Goal: Task Accomplishment & Management: Manage account settings

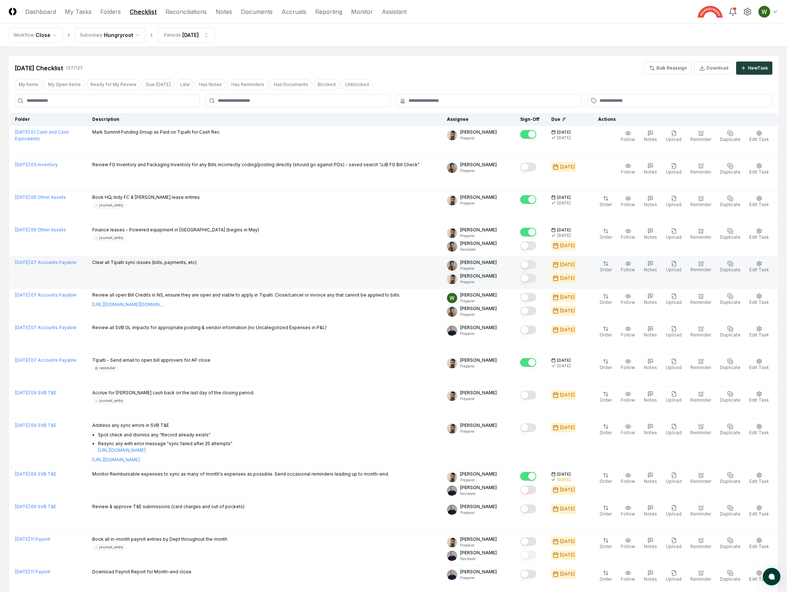
scroll to position [375, 0]
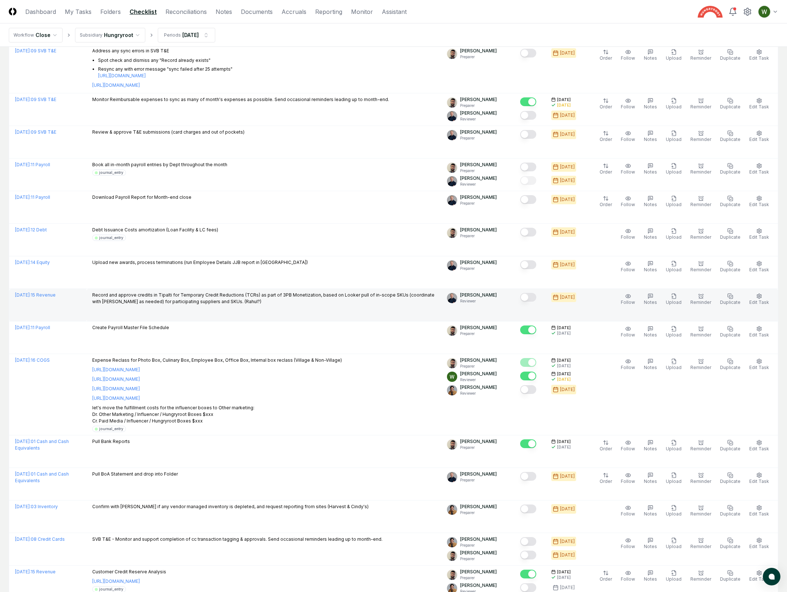
click at [47, 299] on div "[DATE] : 15 Revenue" at bounding box center [48, 295] width 66 height 7
click at [42, 295] on link "[DATE] : 15 Revenue" at bounding box center [35, 294] width 41 height 5
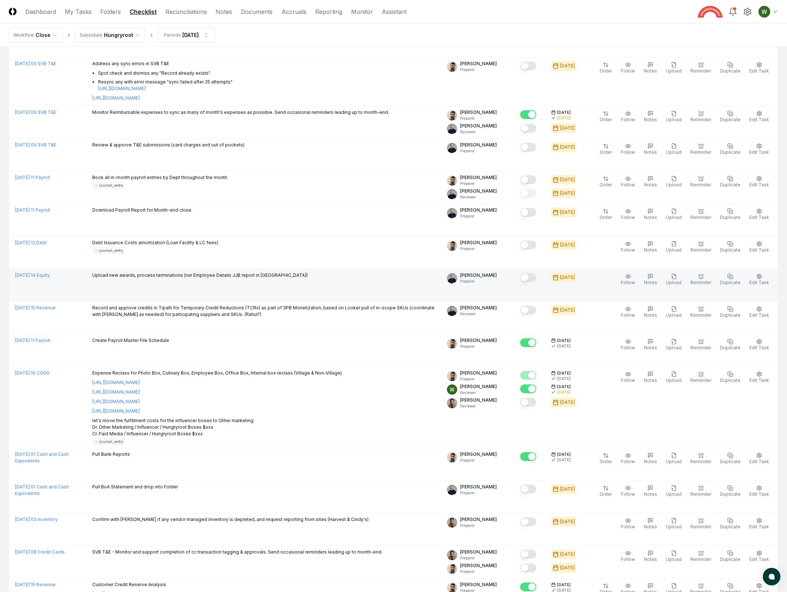
scroll to position [363, 0]
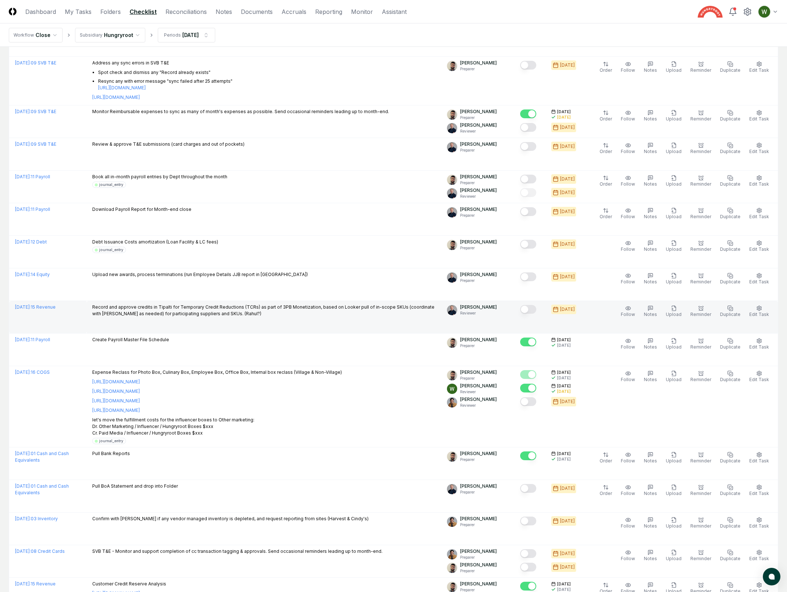
click at [227, 316] on p "Record and approve credits in Tipalti for Temporary Credit Reductions (TCRs) as…" at bounding box center [263, 310] width 343 height 13
click at [220, 311] on p "Record and approve credits in Tipalti for Temporary Credit Reductions (TCRs) as…" at bounding box center [263, 310] width 343 height 13
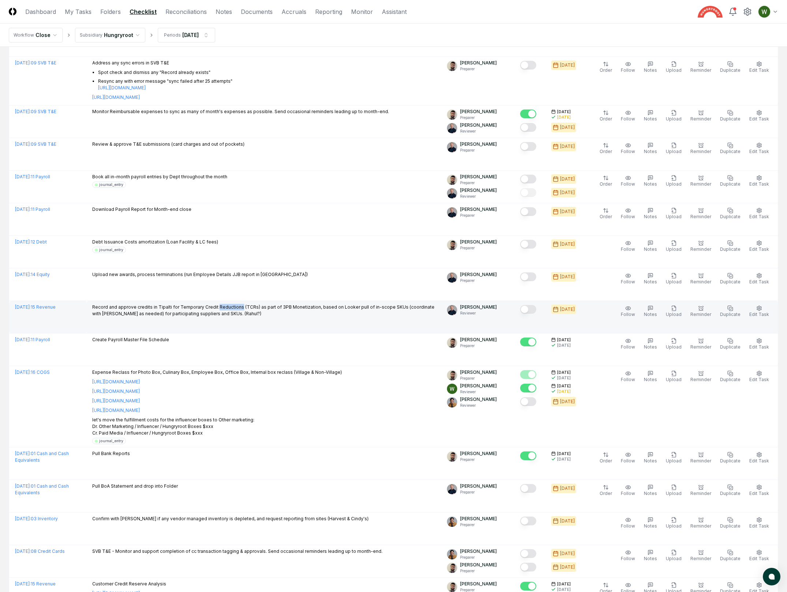
click at [220, 311] on p "Record and approve credits in Tipalti for Temporary Credit Reductions (TCRs) as…" at bounding box center [263, 310] width 343 height 13
click at [217, 310] on p "Record and approve credits in Tipalti for Temporary Credit Reductions (TCRs) as…" at bounding box center [263, 310] width 343 height 13
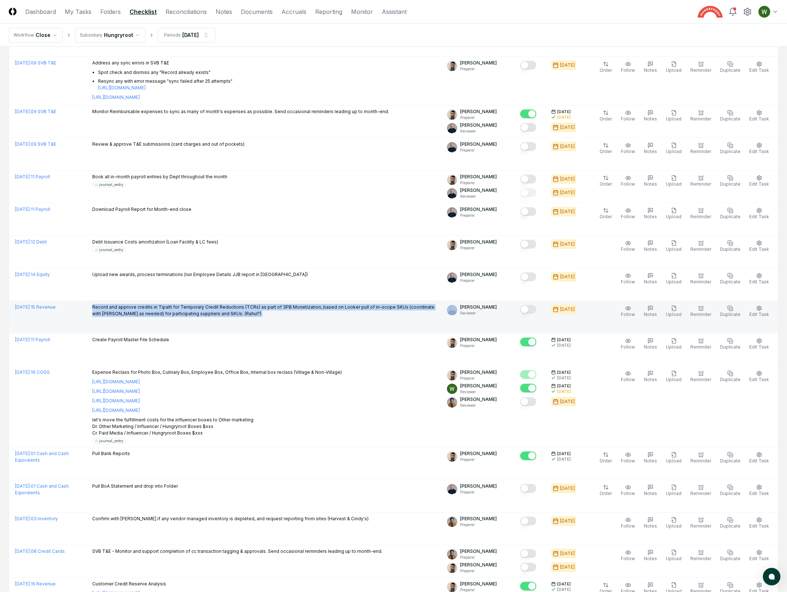
click at [232, 310] on p "Record and approve credits in Tipalti for Temporary Credit Reductions (TCRs) as…" at bounding box center [263, 310] width 343 height 13
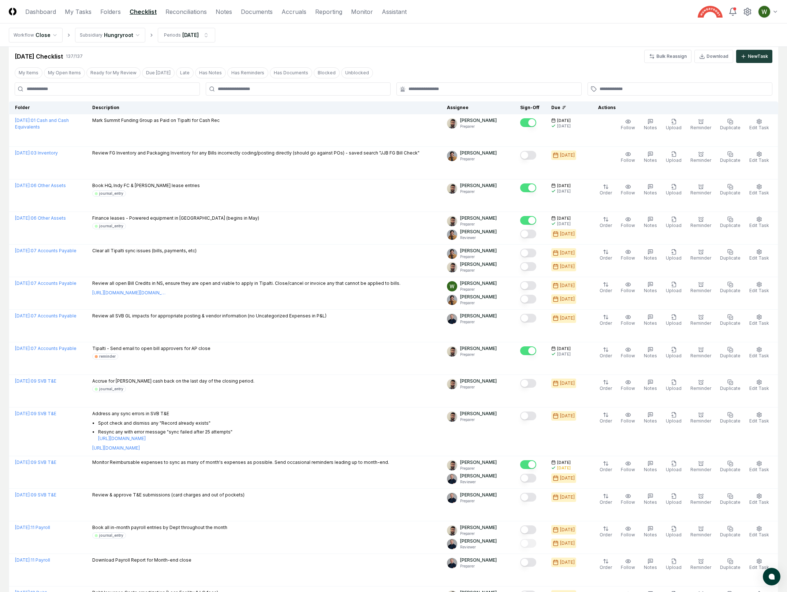
scroll to position [0, 0]
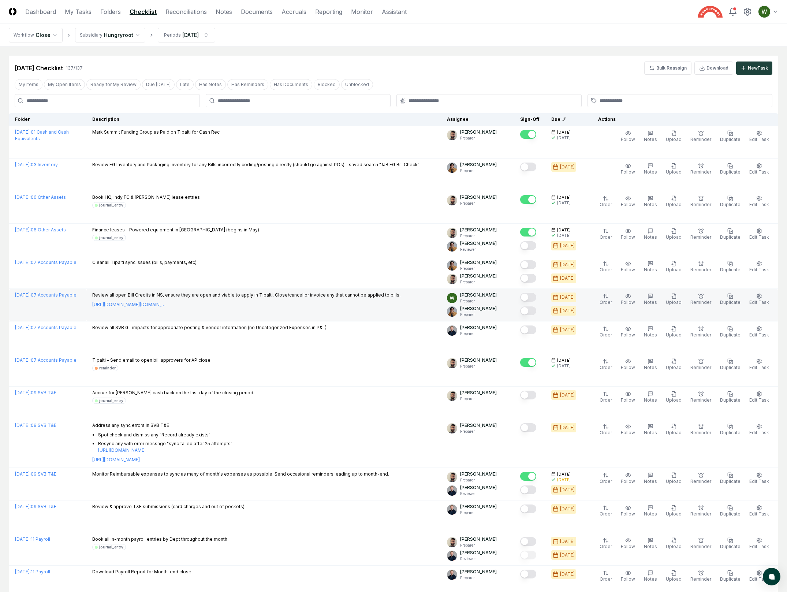
click at [225, 295] on p "Review all open Bill Credits in NS, ensure they are open and viable to apply in…" at bounding box center [246, 295] width 308 height 7
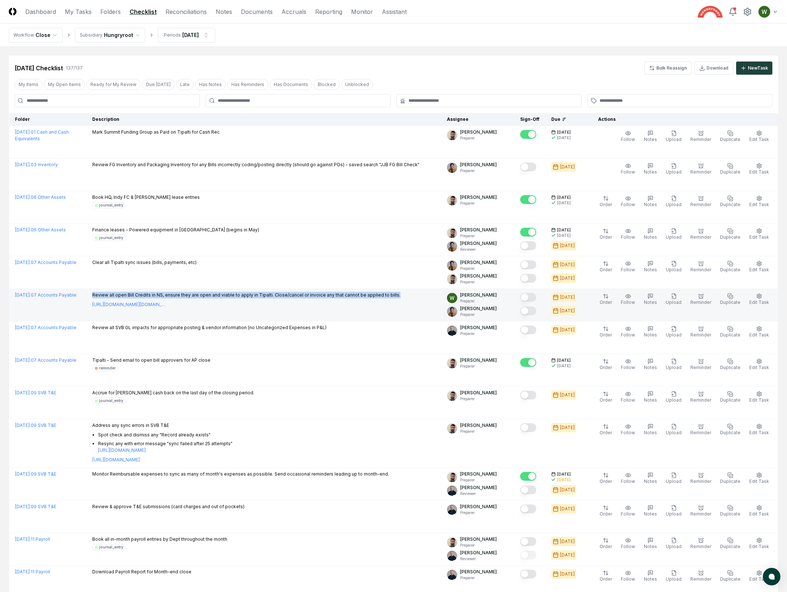
click at [225, 295] on p "Review all open Bill Credits in NS, ensure they are open and viable to apply in…" at bounding box center [246, 295] width 308 height 7
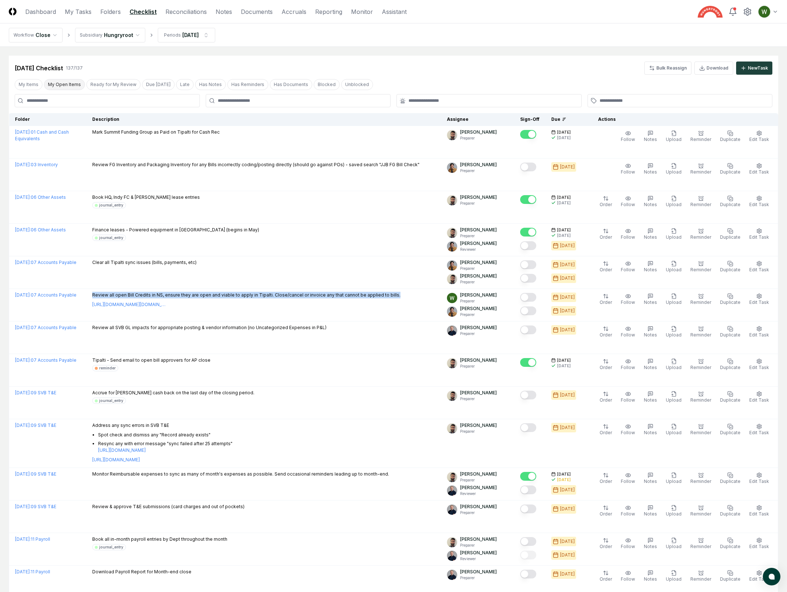
click at [62, 85] on button "My Open Items" at bounding box center [64, 84] width 41 height 11
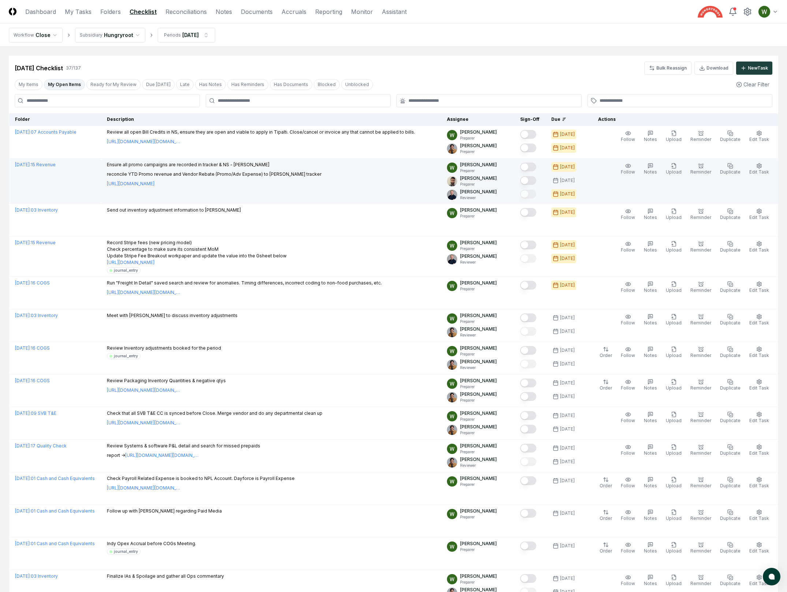
click at [170, 165] on p "Ensure all promo campaigns are recorded in tracker & NS - [PERSON_NAME]" at bounding box center [214, 165] width 215 height 7
click at [169, 165] on p "Ensure all promo campaigns are recorded in tracker & NS - [PERSON_NAME]" at bounding box center [214, 165] width 215 height 7
click at [164, 171] on p "reconcile YTD Promo revenue and Vendor Rebate (Promo/Adv Expense) to [PERSON_NA…" at bounding box center [214, 174] width 215 height 7
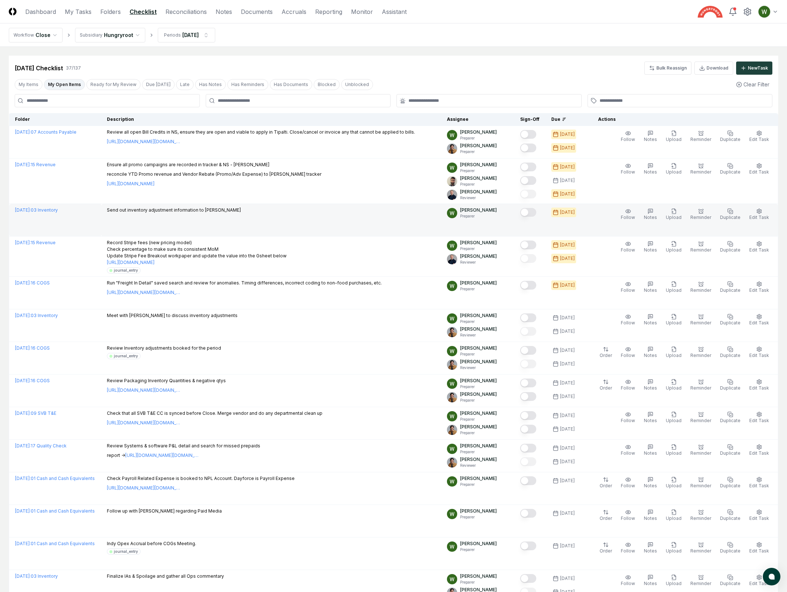
click at [308, 219] on td "Send out inventory adjustment information to [PERSON_NAME]" at bounding box center [271, 220] width 340 height 33
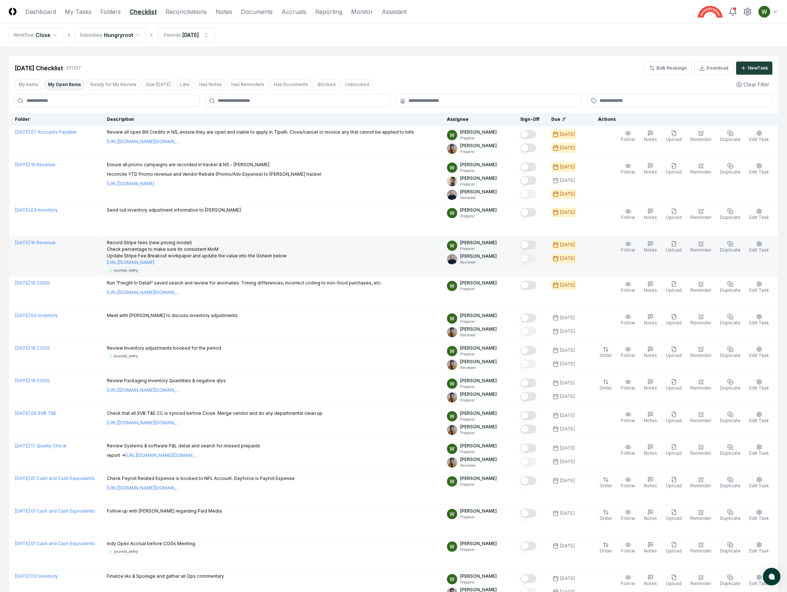
click at [309, 273] on div "Record Stripe fees (new pricing model) Check percentage to make sure its consis…" at bounding box center [271, 257] width 329 height 34
click at [537, 246] on button "Mark complete" at bounding box center [528, 245] width 16 height 9
click at [254, 253] on p "Record Stripe fees (new pricing model) Check percentage to make sure its consis…" at bounding box center [197, 253] width 180 height 26
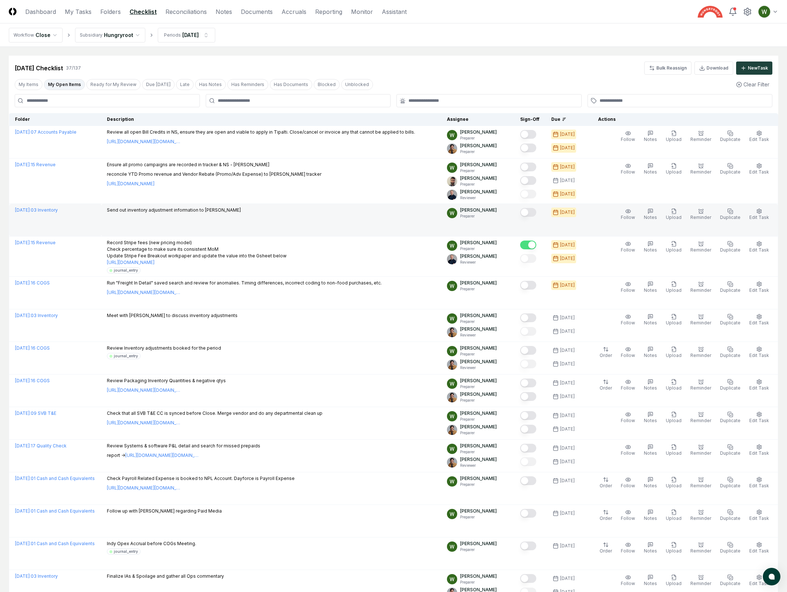
click at [204, 211] on p "Send out inventory adjustment information to [PERSON_NAME]" at bounding box center [174, 210] width 134 height 7
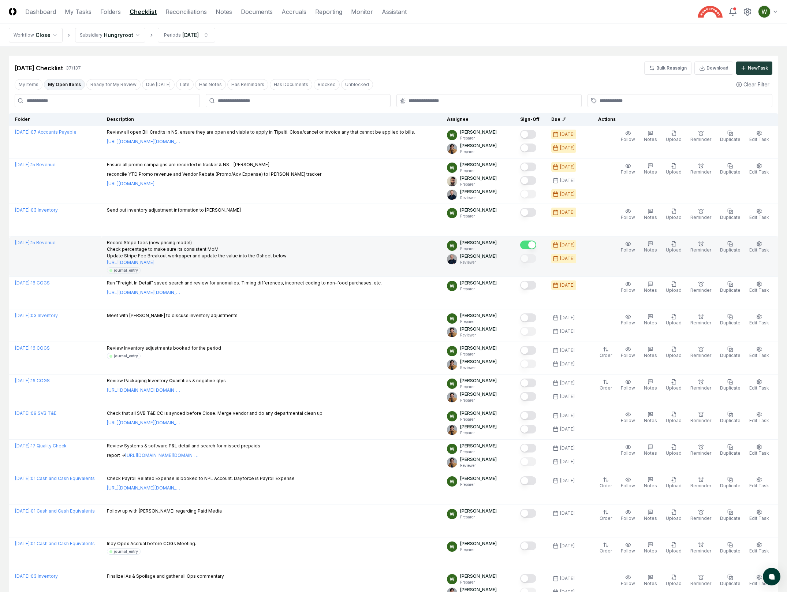
click at [392, 241] on div "Record Stripe fees (new pricing model) Check percentage to make sure its consis…" at bounding box center [271, 257] width 329 height 34
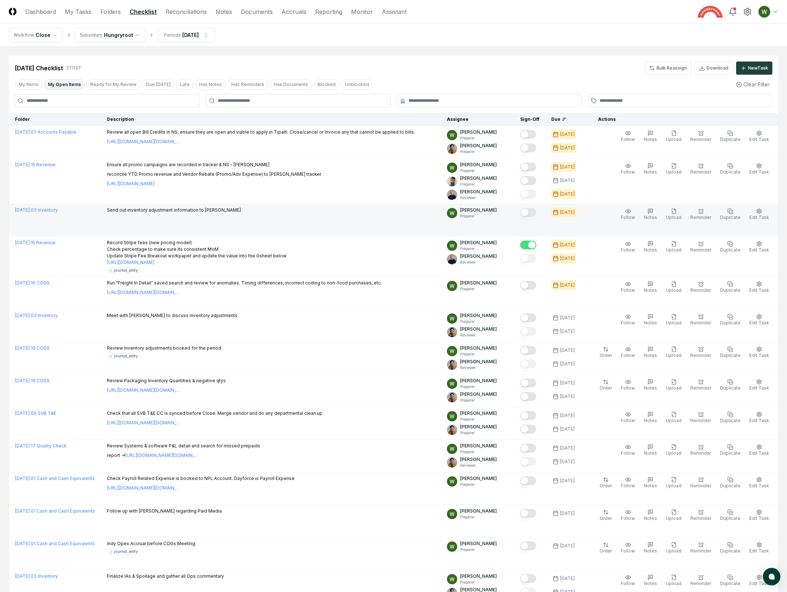
click at [304, 222] on td "Send out inventory adjustment information to [PERSON_NAME]" at bounding box center [271, 220] width 340 height 33
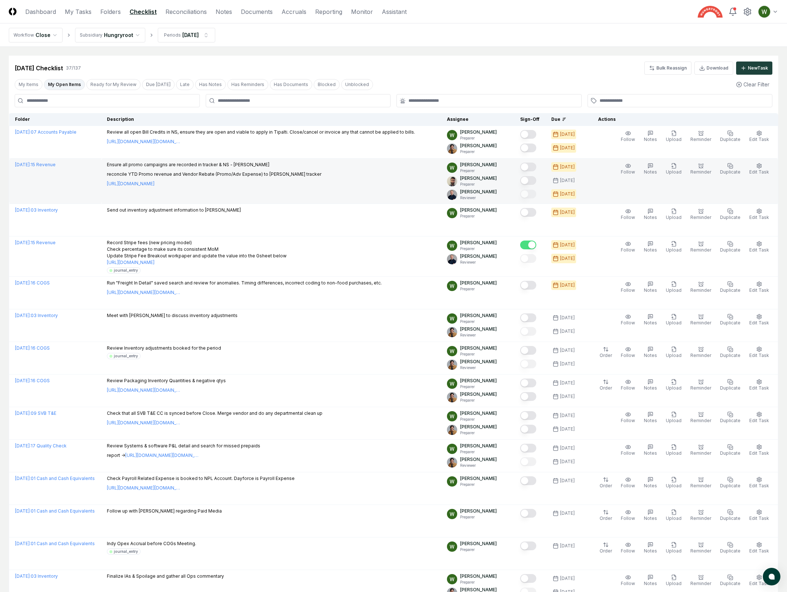
click at [215, 163] on p "Ensure all promo campaigns are recorded in tracker & NS - [PERSON_NAME]" at bounding box center [214, 165] width 215 height 7
click at [214, 170] on div "Ensure all promo campaigns are recorded in tracker & NS - [PERSON_NAME] reconci…" at bounding box center [214, 175] width 215 height 26
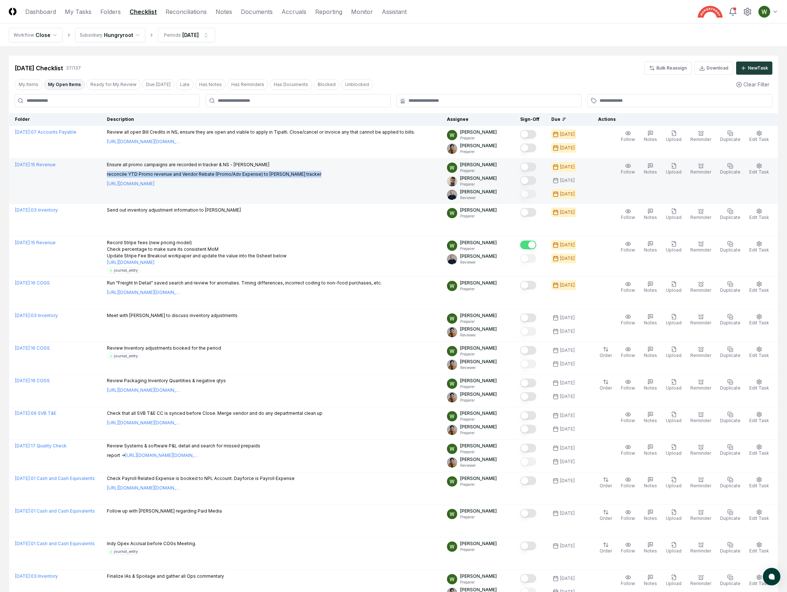
click at [214, 170] on div "Ensure all promo campaigns are recorded in tracker & NS - [PERSON_NAME] reconci…" at bounding box center [214, 175] width 215 height 26
click at [216, 172] on p "reconcile YTD Promo revenue and Vendor Rebate (Promo/Adv Expense) to [PERSON_NA…" at bounding box center [214, 174] width 215 height 7
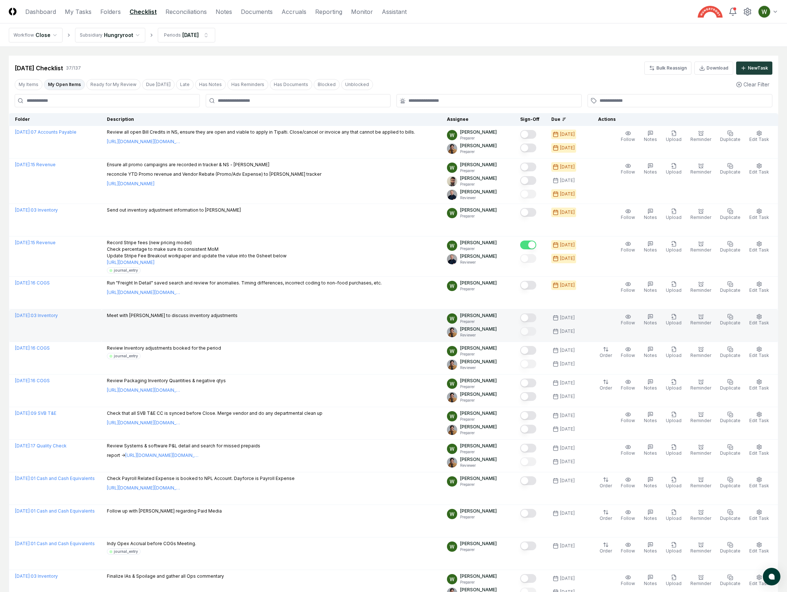
click at [183, 316] on p "Meet with [PERSON_NAME] to discuss inventory adjustments" at bounding box center [172, 315] width 131 height 7
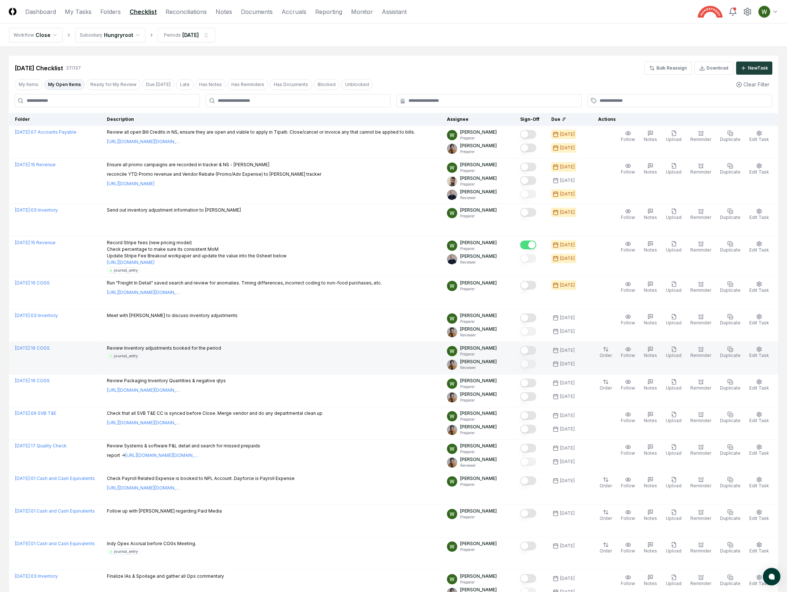
click at [171, 349] on p "Review Inventory adjustments booked for the period" at bounding box center [164, 348] width 114 height 7
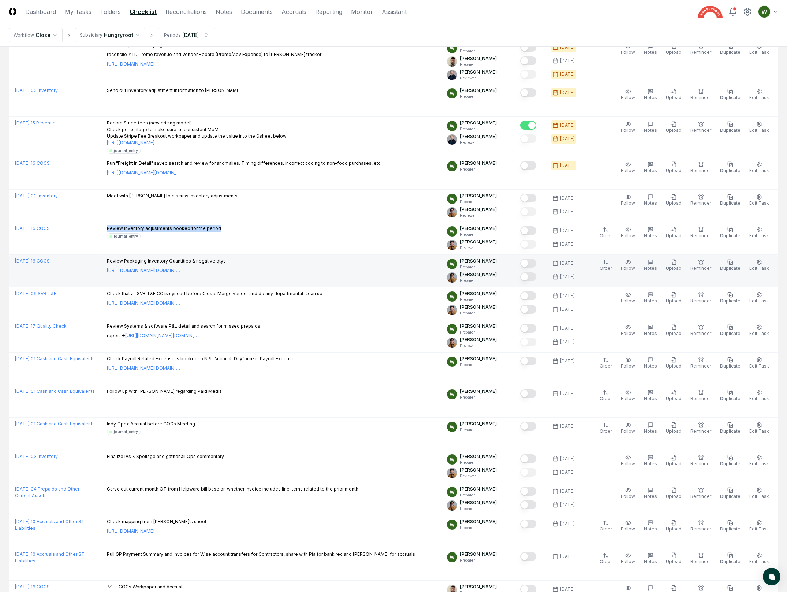
scroll to position [121, 0]
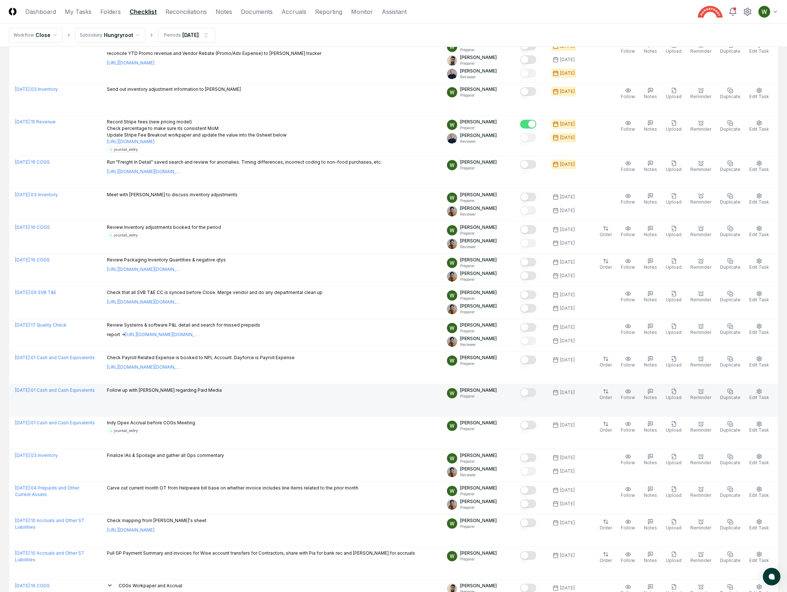
click at [172, 394] on p "Follow up with [PERSON_NAME] regarding Paid Media" at bounding box center [164, 390] width 115 height 7
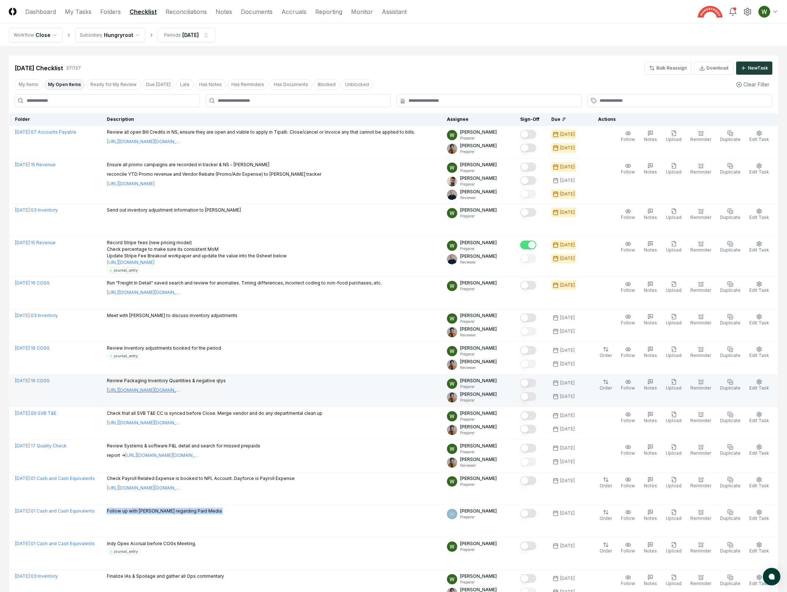
click at [155, 394] on link "[URL][DOMAIN_NAME][DOMAIN_NAME]" at bounding box center [143, 390] width 73 height 7
click at [535, 384] on button "Mark complete" at bounding box center [528, 383] width 16 height 9
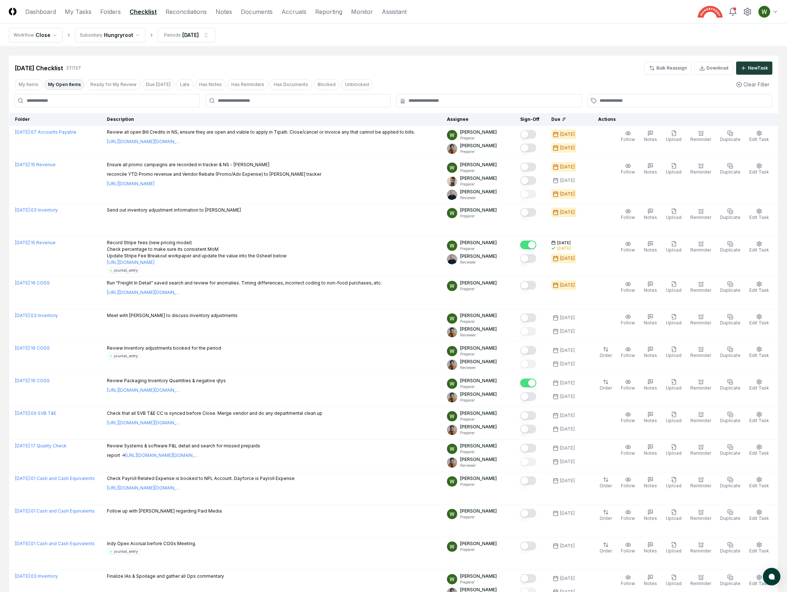
click at [217, 380] on p "Review Packaging Inventory Quantities & negative qtys" at bounding box center [166, 381] width 119 height 7
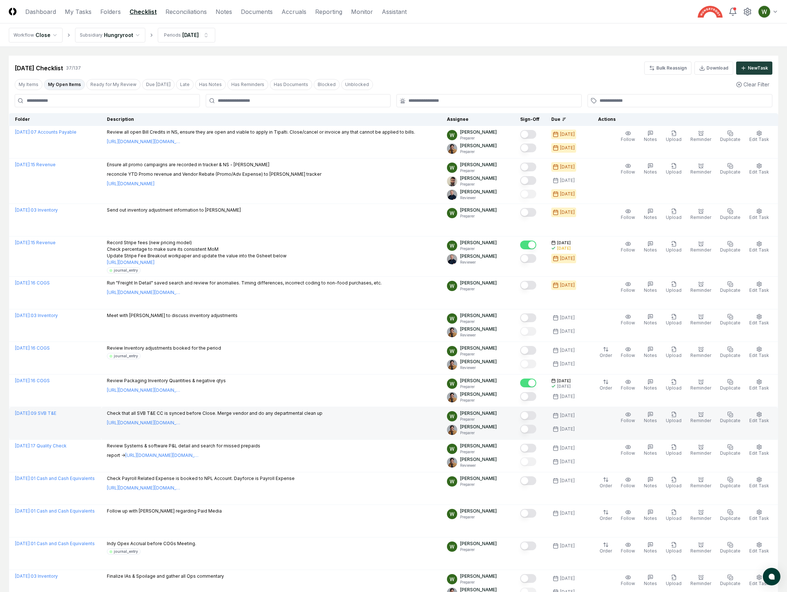
click at [210, 411] on td "Check that all SVB T&E CC is synced before Close. Merge vendor and do any depar…" at bounding box center [271, 423] width 340 height 33
click at [209, 415] on p "Check that all SVB T&E CC is synced before Close. Merge vendor and do any depar…" at bounding box center [215, 413] width 216 height 7
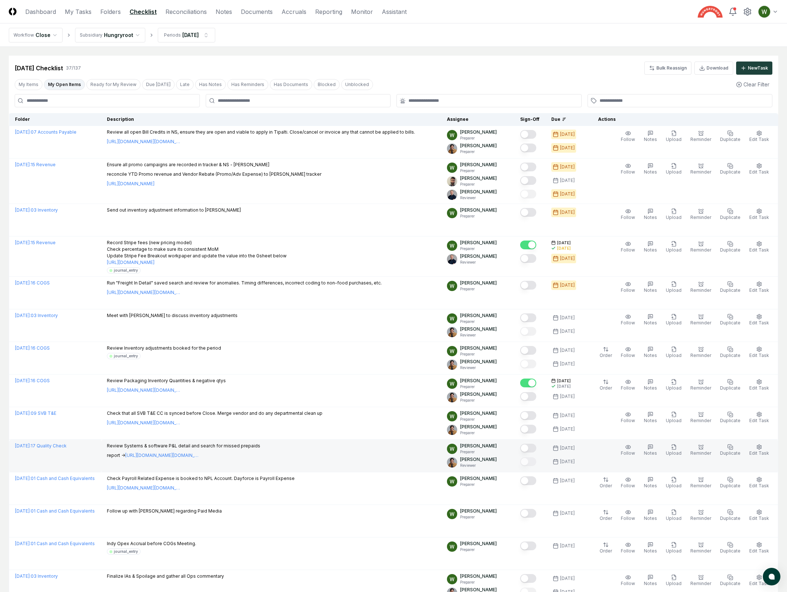
click at [166, 446] on p "Review Systems & software P&L detail and search for missed prepaids" at bounding box center [183, 446] width 153 height 7
click at [152, 446] on p "Review Systems & software P&L detail and search for missed prepaids" at bounding box center [183, 446] width 153 height 7
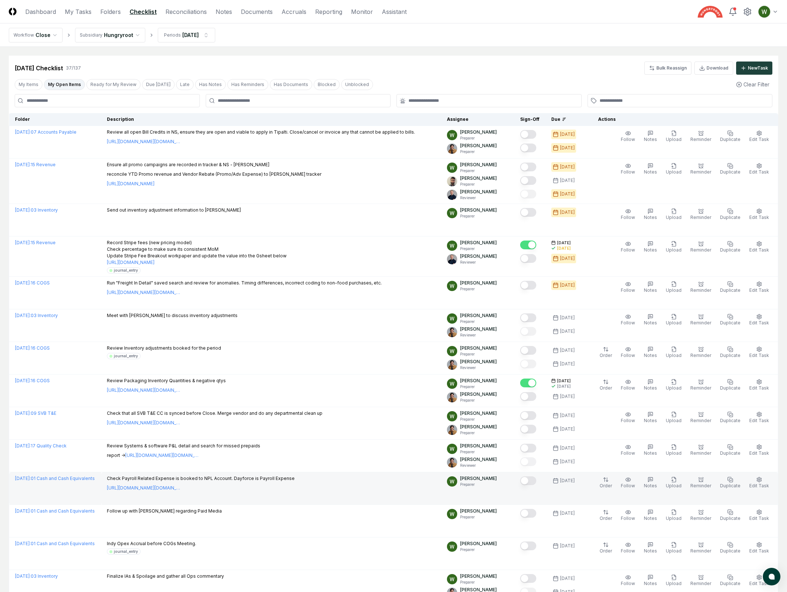
click at [145, 477] on p "Check Payroll Related Expense is booked to NPL Account. Dayforce is Payroll Exp…" at bounding box center [201, 478] width 188 height 7
click at [146, 477] on p "Check Payroll Related Expense is booked to NPL Account. Dayforce is Payroll Exp…" at bounding box center [201, 478] width 188 height 7
click at [144, 480] on p "Check Payroll Related Expense is booked to NPL Account. Dayforce is Payroll Exp…" at bounding box center [201, 478] width 188 height 7
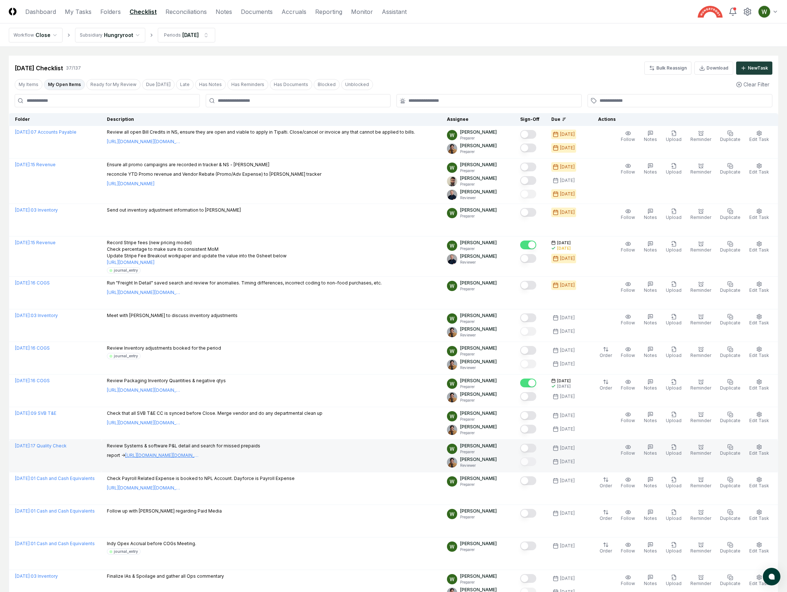
click at [143, 457] on link "[URL][DOMAIN_NAME][DOMAIN_NAME]" at bounding box center [161, 455] width 73 height 7
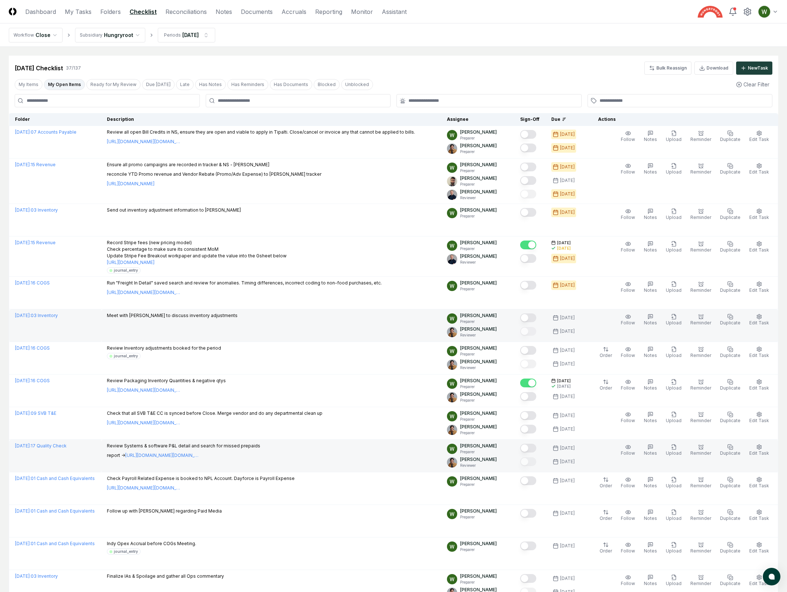
click at [376, 316] on div "Meet with [PERSON_NAME] to discuss inventory adjustments" at bounding box center [271, 316] width 329 height 8
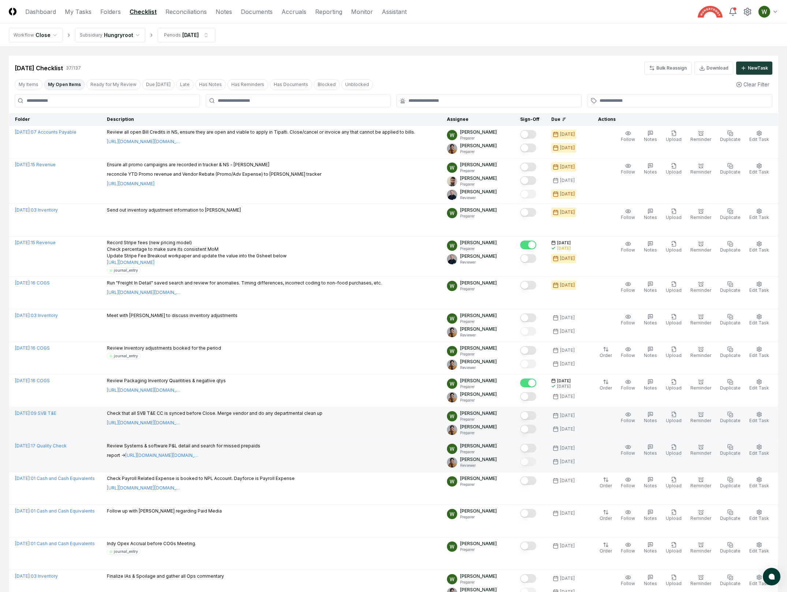
click at [167, 413] on p "Check that all SVB T&E CC is synced before Close. Merge vendor and do any depar…" at bounding box center [215, 413] width 216 height 7
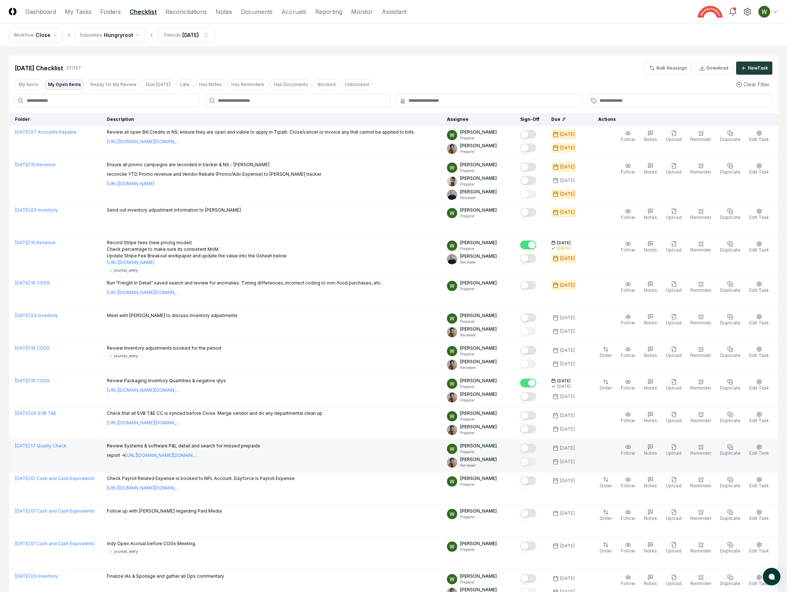
click at [196, 448] on p "Review Systems & software P&L detail and search for missed prepaids" at bounding box center [183, 446] width 153 height 7
click at [534, 449] on button "Mark complete" at bounding box center [528, 448] width 16 height 9
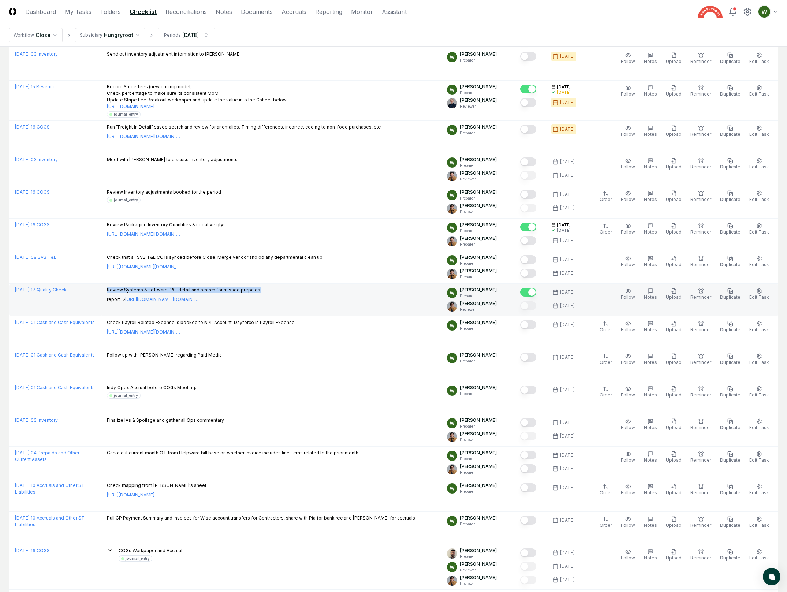
scroll to position [157, 0]
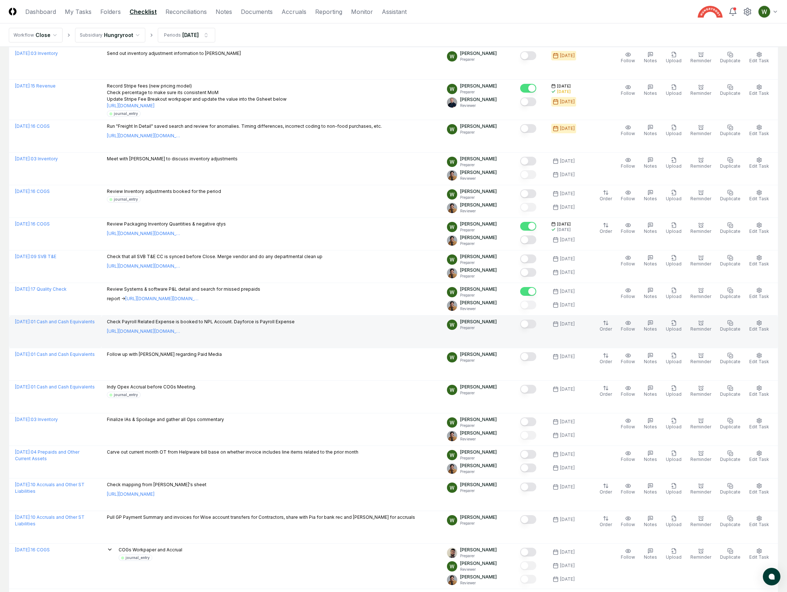
click at [204, 323] on p "Check Payroll Related Expense is booked to NPL Account. Dayforce is Payroll Exp…" at bounding box center [201, 322] width 188 height 7
click at [205, 325] on p "Check Payroll Related Expense is booked to NPL Account. Dayforce is Payroll Exp…" at bounding box center [201, 322] width 188 height 7
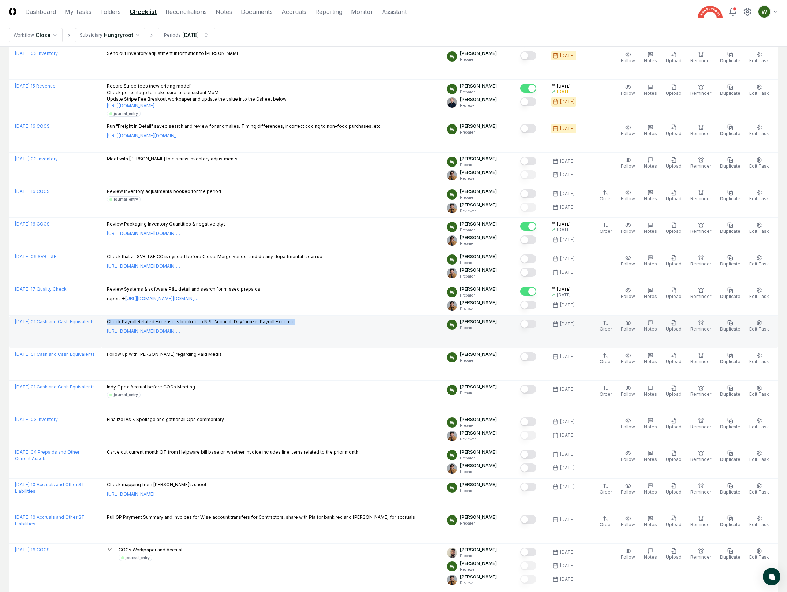
click at [205, 325] on p "Check Payroll Related Expense is booked to NPL Account. Dayforce is Payroll Exp…" at bounding box center [201, 322] width 188 height 7
click at [174, 333] on link "[URL][DOMAIN_NAME][DOMAIN_NAME]" at bounding box center [143, 331] width 73 height 7
click at [533, 323] on button "Mark complete" at bounding box center [528, 324] width 16 height 9
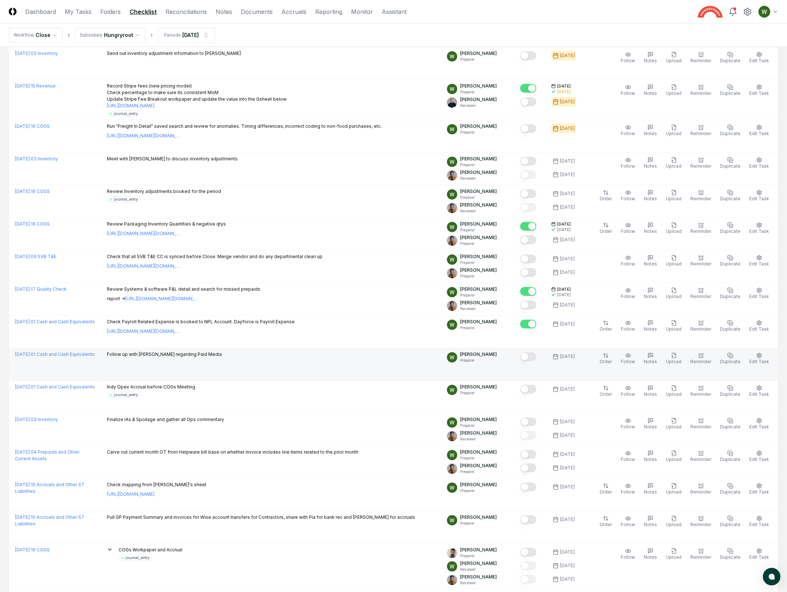
click at [355, 352] on td "Follow up with [PERSON_NAME] regarding Paid Media" at bounding box center [271, 364] width 340 height 33
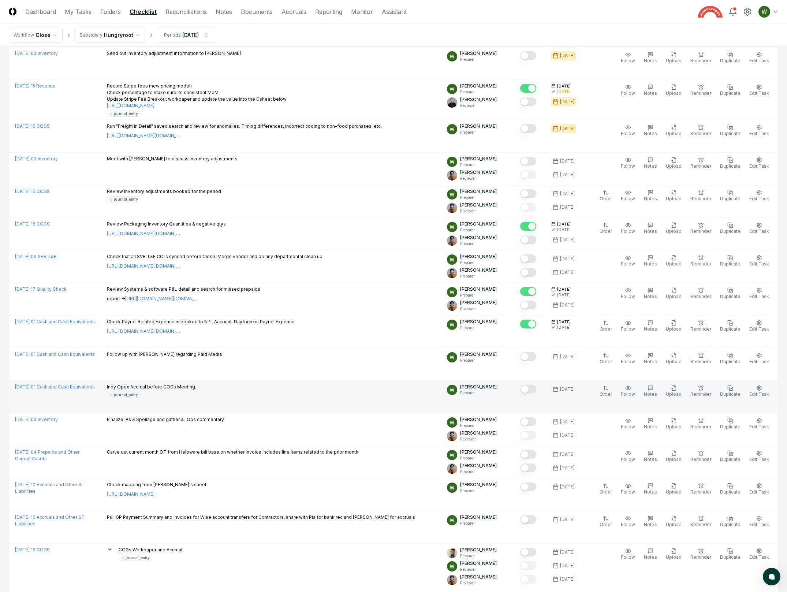
click at [341, 388] on div "Indy Opex Accrual before COGs Meeting. journal_entry" at bounding box center [271, 391] width 329 height 14
click at [181, 388] on p "Indy Opex Accrual before COGs Meeting." at bounding box center [151, 387] width 89 height 7
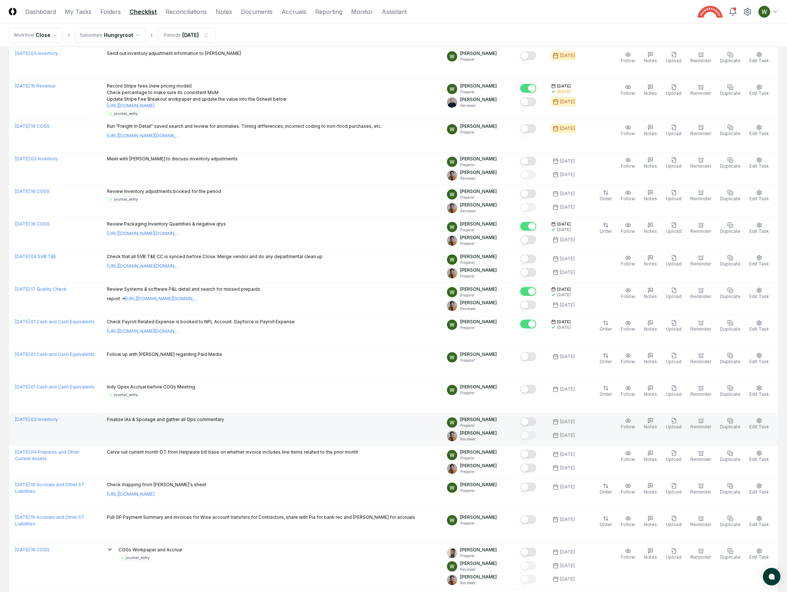
click at [205, 425] on div "Finalize IAs & Spoilage and gather all Ops commentary" at bounding box center [165, 420] width 117 height 8
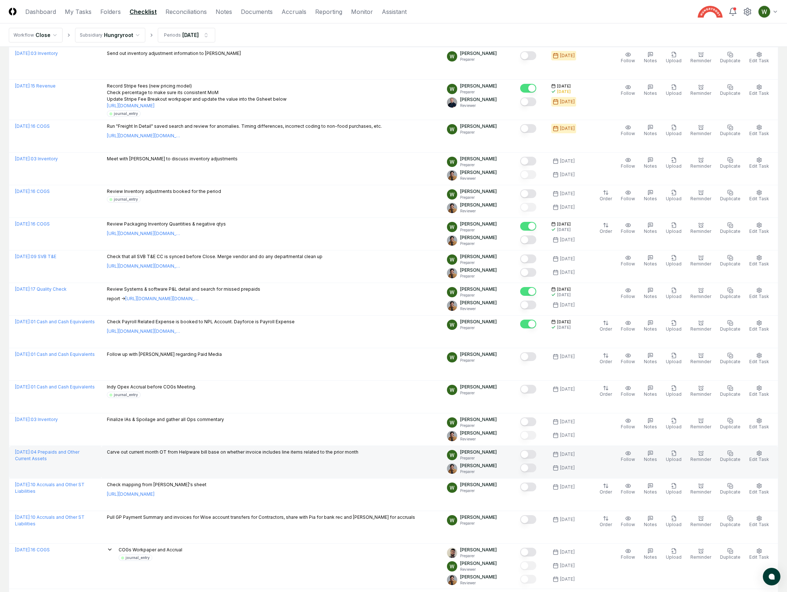
click at [169, 453] on p "Carve out current month OT from Helpware bill base on whether invoice includes …" at bounding box center [233, 452] width 252 height 7
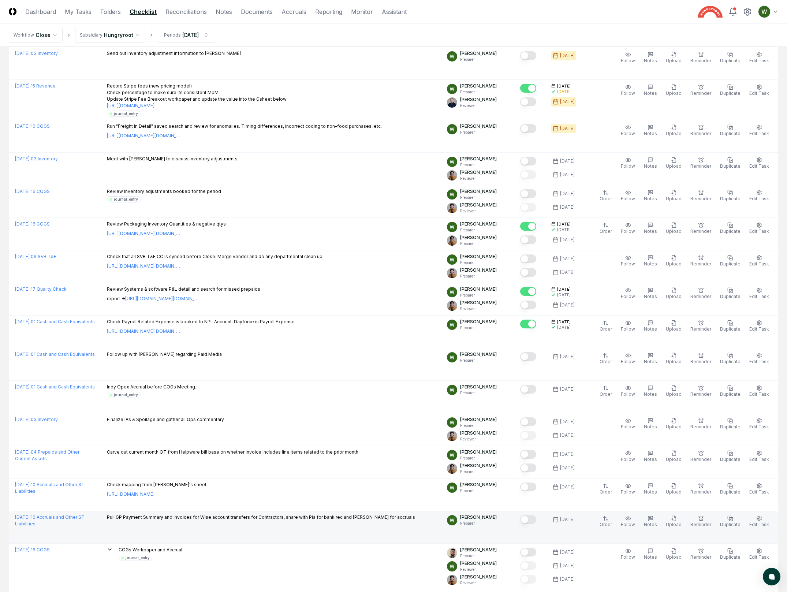
click at [178, 518] on p "Pull GP Payment Summary and invoices for Wise account transfers for Contractors…" at bounding box center [261, 517] width 308 height 7
click at [187, 518] on p "Pull GP Payment Summary and invoices for Wise account transfers for Contractors…" at bounding box center [261, 517] width 308 height 7
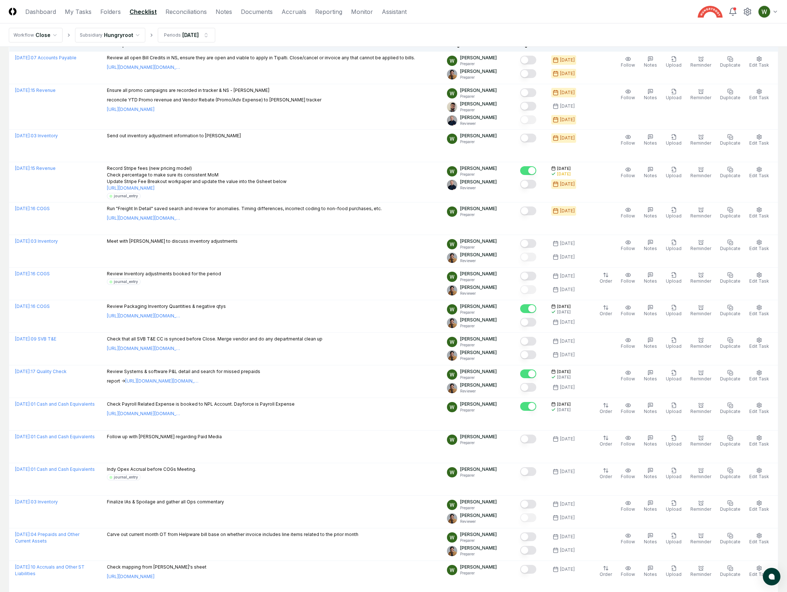
scroll to position [0, 0]
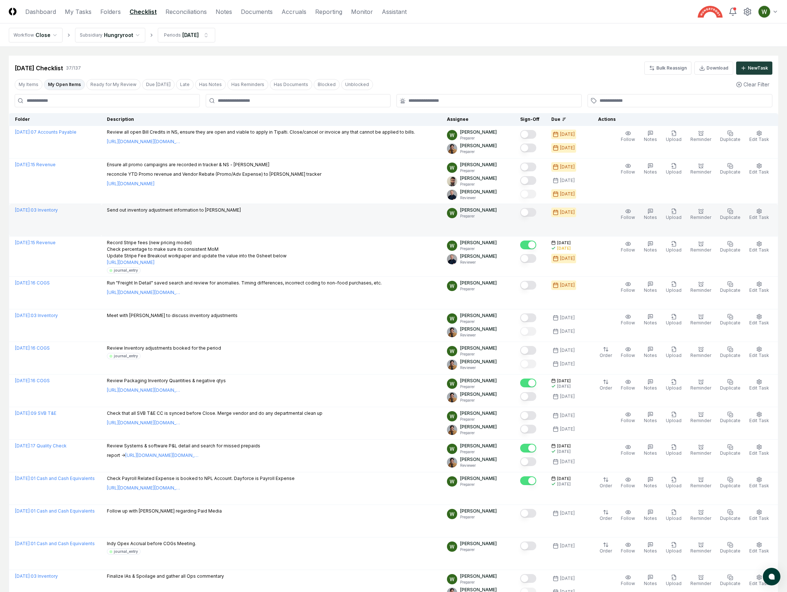
click at [204, 213] on p "Send out inventory adjustment information to [PERSON_NAME]" at bounding box center [174, 210] width 134 height 7
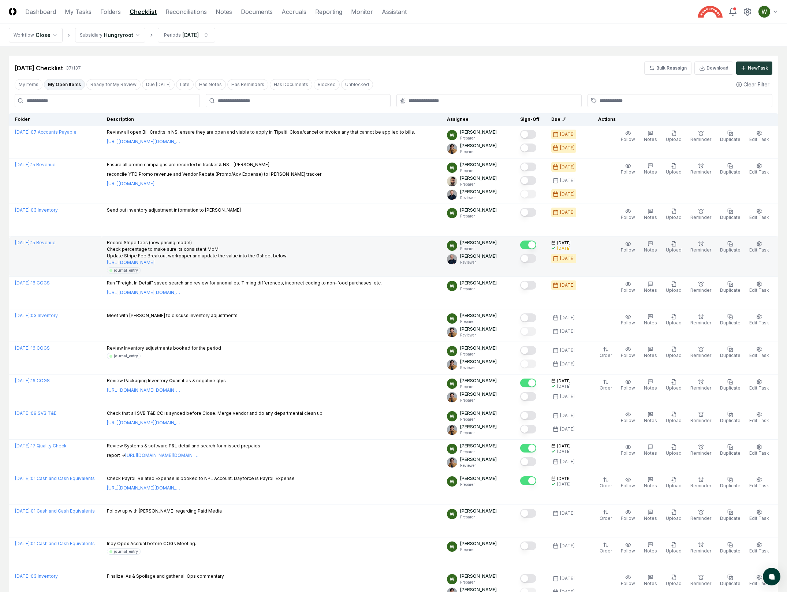
click at [206, 246] on p "Record Stripe fees (new pricing model) Check percentage to make sure its consis…" at bounding box center [197, 253] width 180 height 26
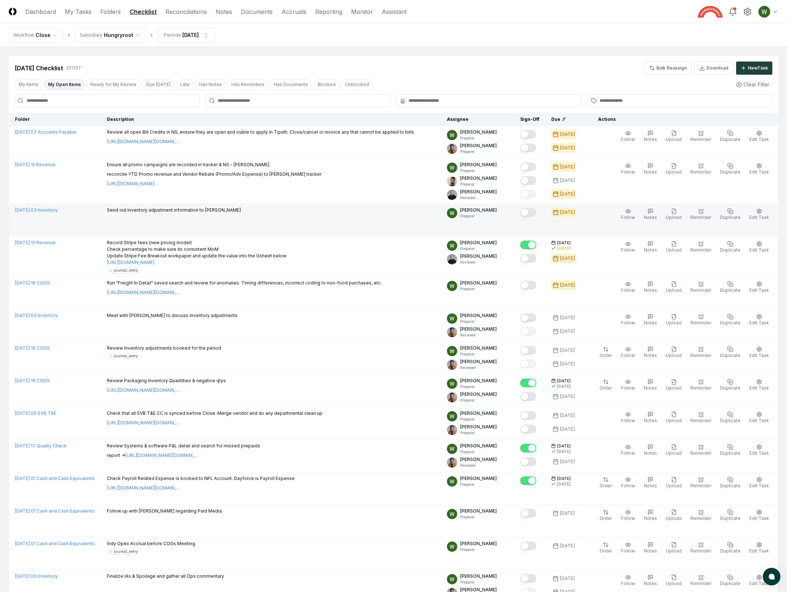
click at [170, 205] on td "Send out inventory adjustment information to [PERSON_NAME]" at bounding box center [271, 220] width 340 height 33
click at [166, 210] on p "Send out inventory adjustment information to [PERSON_NAME]" at bounding box center [174, 210] width 134 height 7
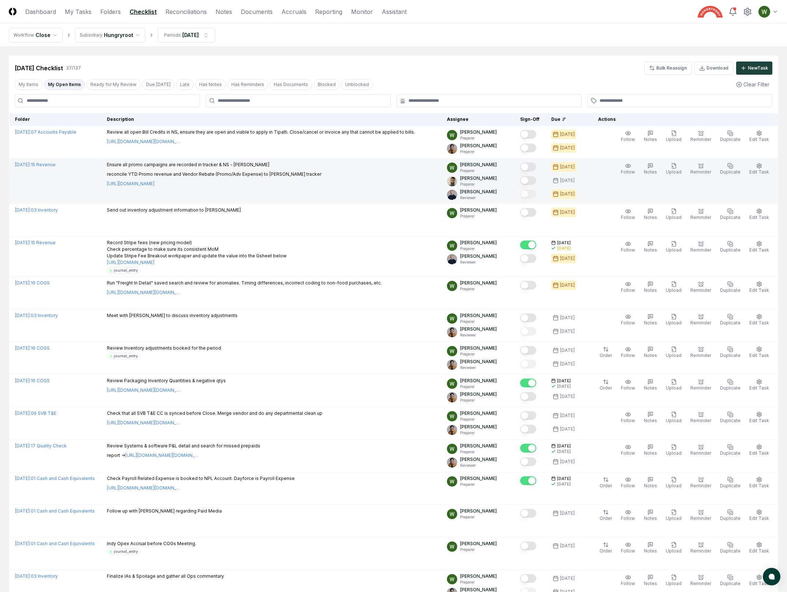
click at [218, 168] on p "Ensure all promo campaigns are recorded in tracker & NS - [PERSON_NAME]" at bounding box center [214, 165] width 215 height 7
click at [155, 185] on link "[URL][DOMAIN_NAME]" at bounding box center [131, 184] width 48 height 7
